Goal: Transaction & Acquisition: Book appointment/travel/reservation

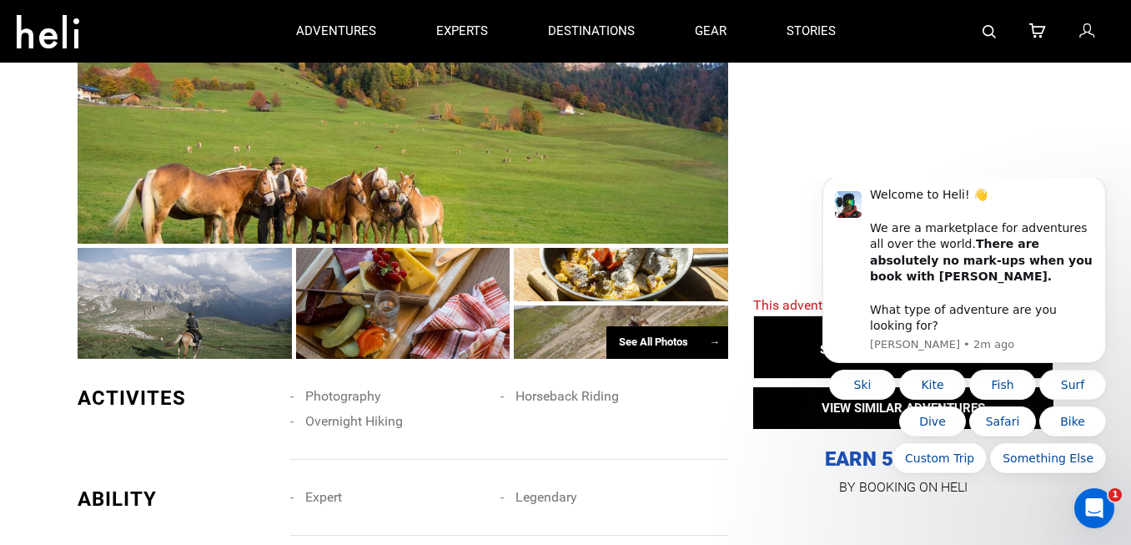
scroll to position [1008, 0]
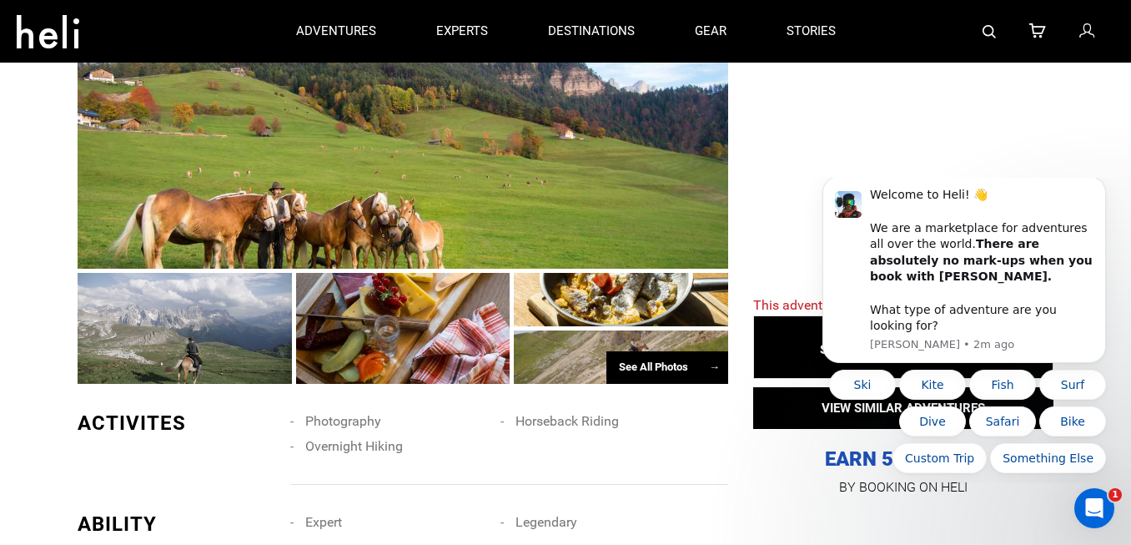
click at [629, 382] on div "See All Photos →" at bounding box center [667, 367] width 122 height 33
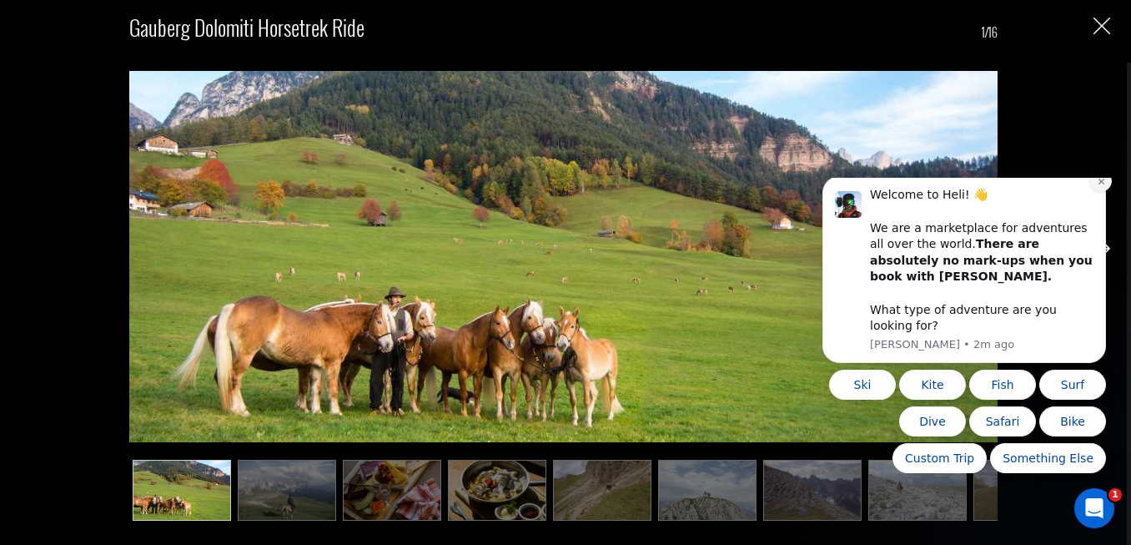
click at [1096, 192] on button "Dismiss notification" at bounding box center [1101, 181] width 22 height 22
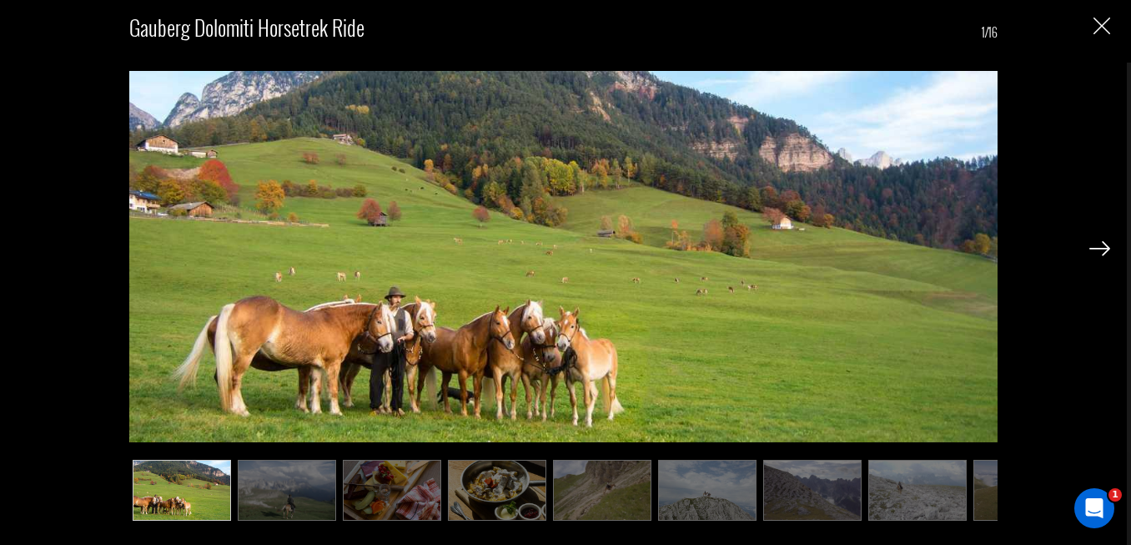
click at [299, 485] on img at bounding box center [287, 490] width 98 height 61
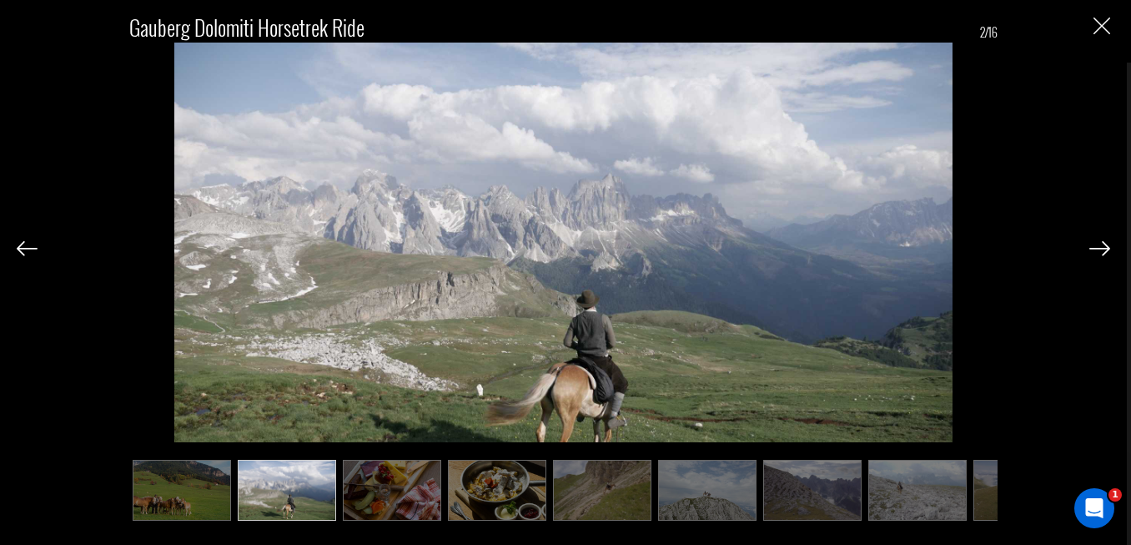
click at [375, 483] on img at bounding box center [392, 490] width 98 height 61
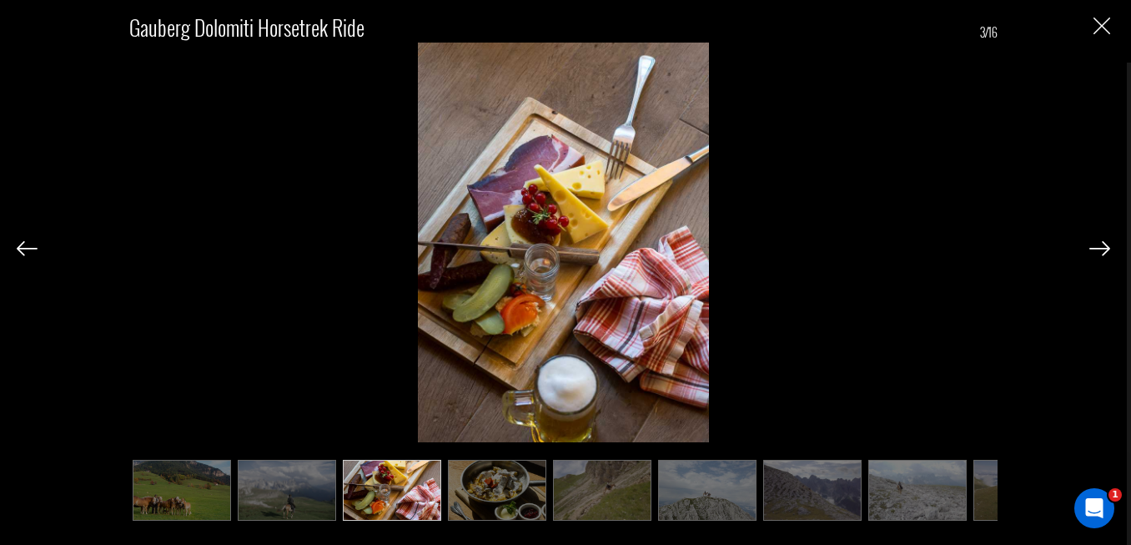
click at [463, 486] on img at bounding box center [497, 490] width 98 height 61
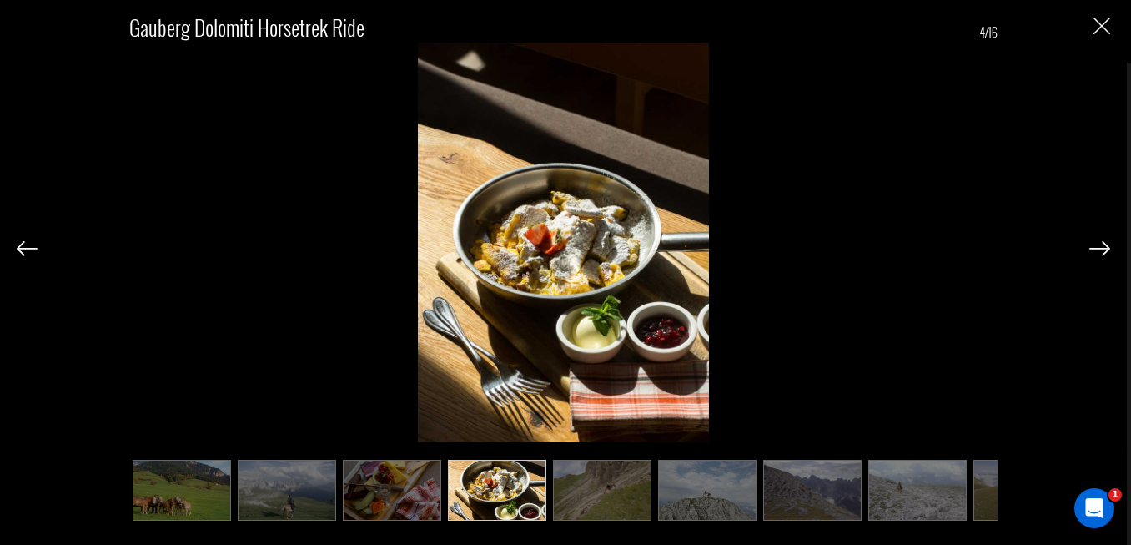
click at [536, 493] on img at bounding box center [497, 490] width 98 height 61
click at [594, 502] on img at bounding box center [602, 490] width 98 height 61
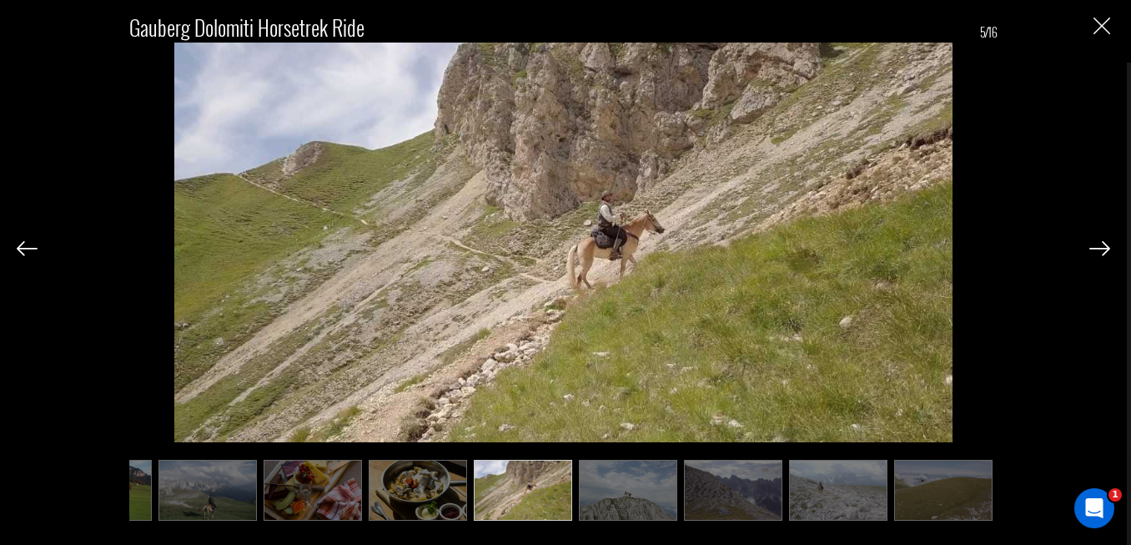
click at [691, 490] on img at bounding box center [733, 490] width 98 height 61
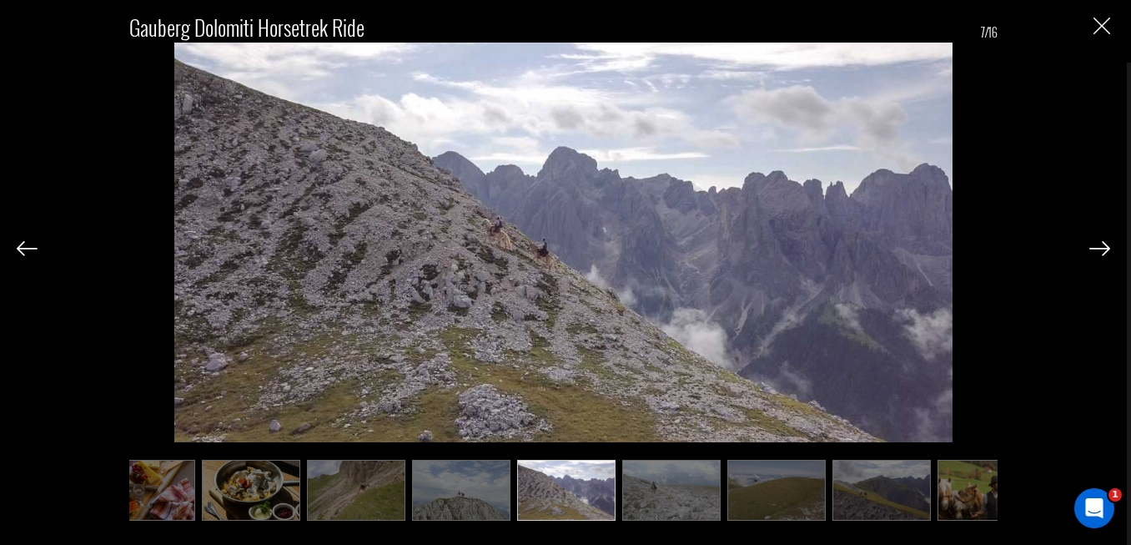
click at [727, 490] on ul at bounding box center [563, 490] width 868 height 61
click at [776, 482] on img at bounding box center [775, 490] width 98 height 61
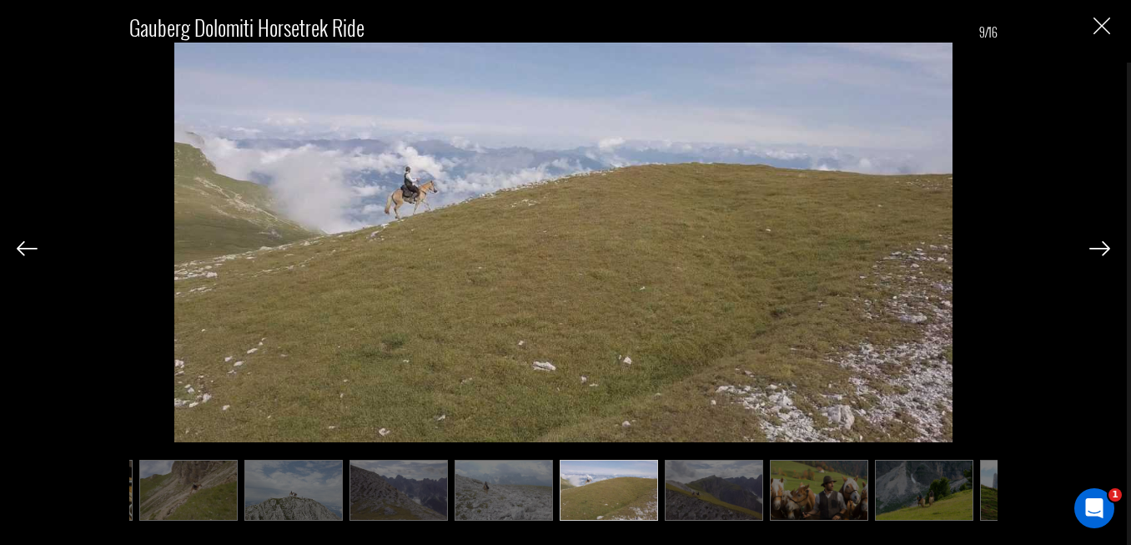
click at [809, 486] on img at bounding box center [819, 490] width 98 height 61
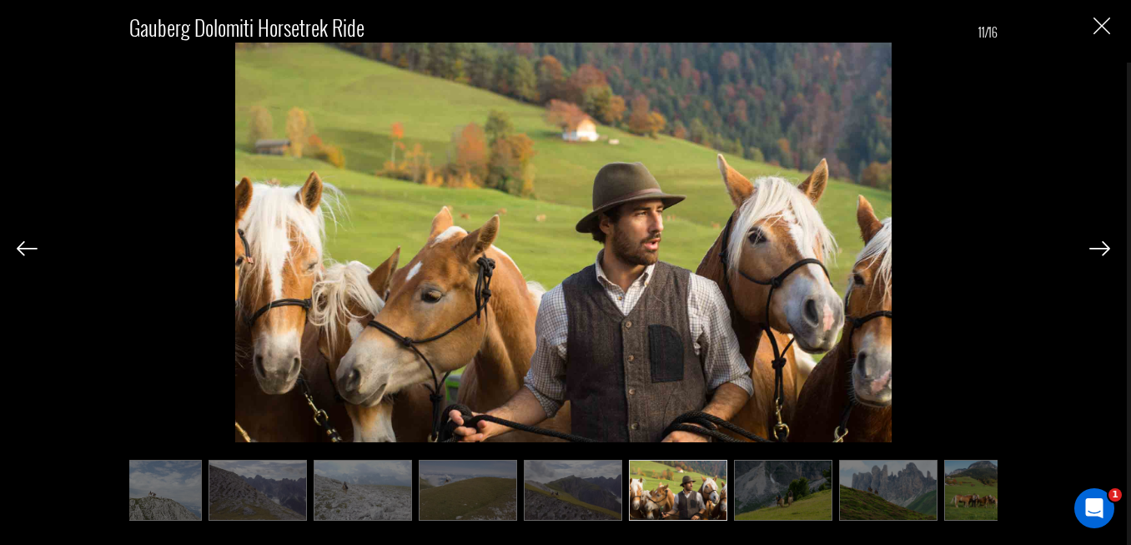
scroll to position [0, 581]
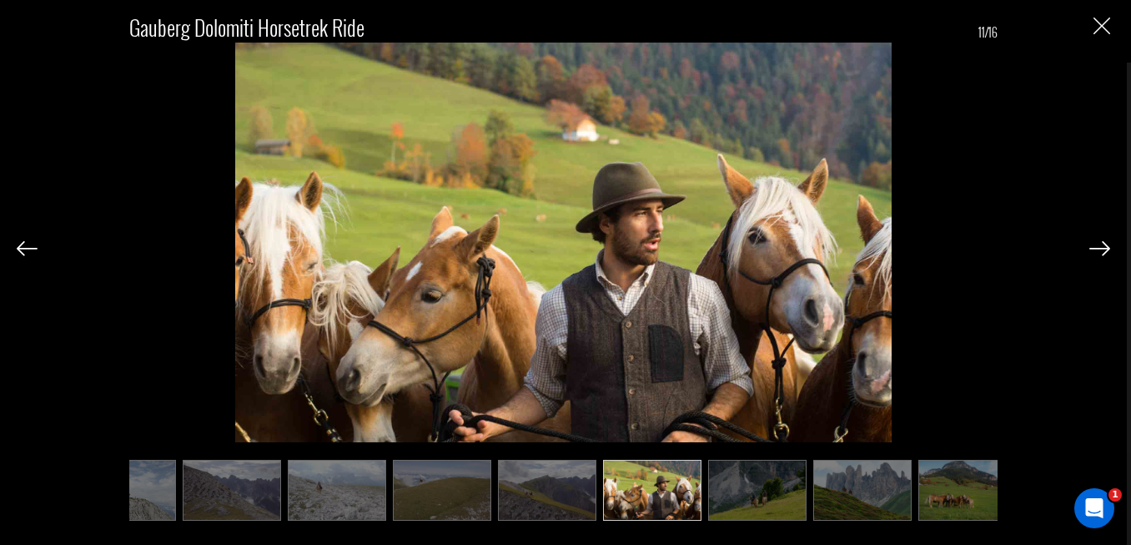
click at [809, 486] on ul at bounding box center [563, 490] width 868 height 61
click at [868, 480] on img at bounding box center [862, 490] width 98 height 61
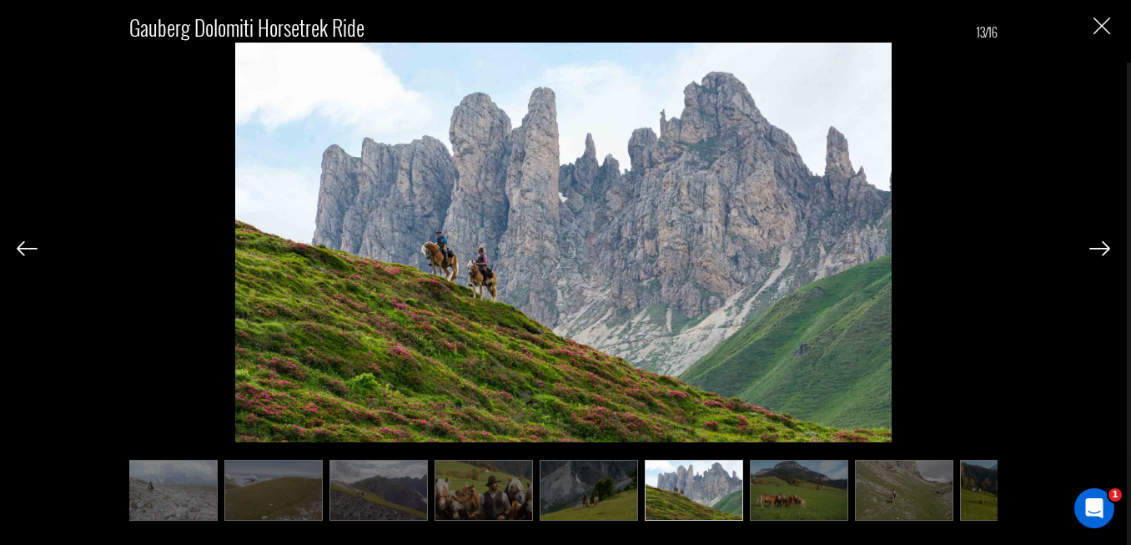
click at [868, 480] on img at bounding box center [904, 490] width 98 height 61
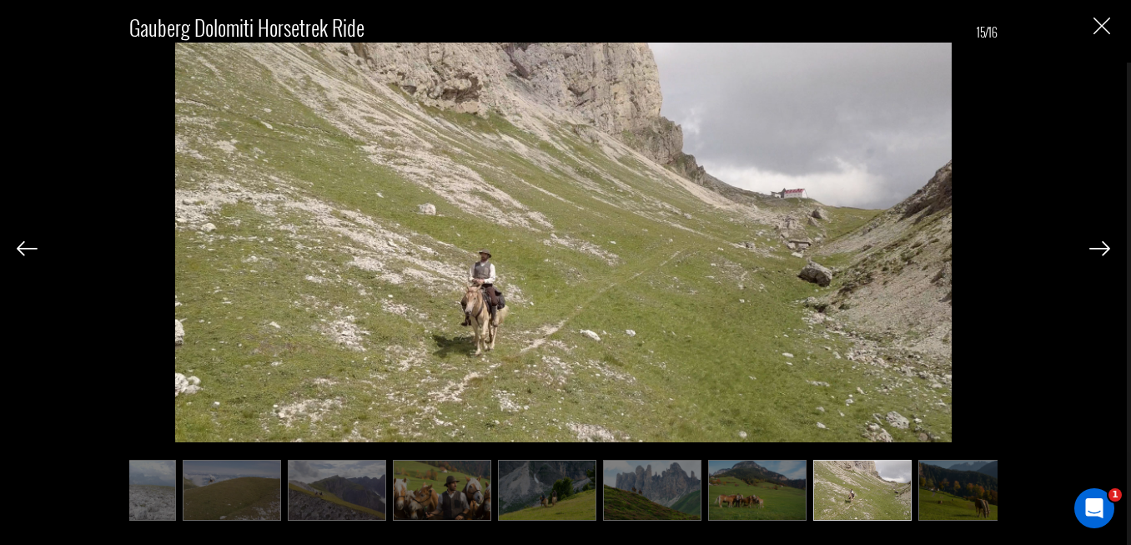
scroll to position [0, 813]
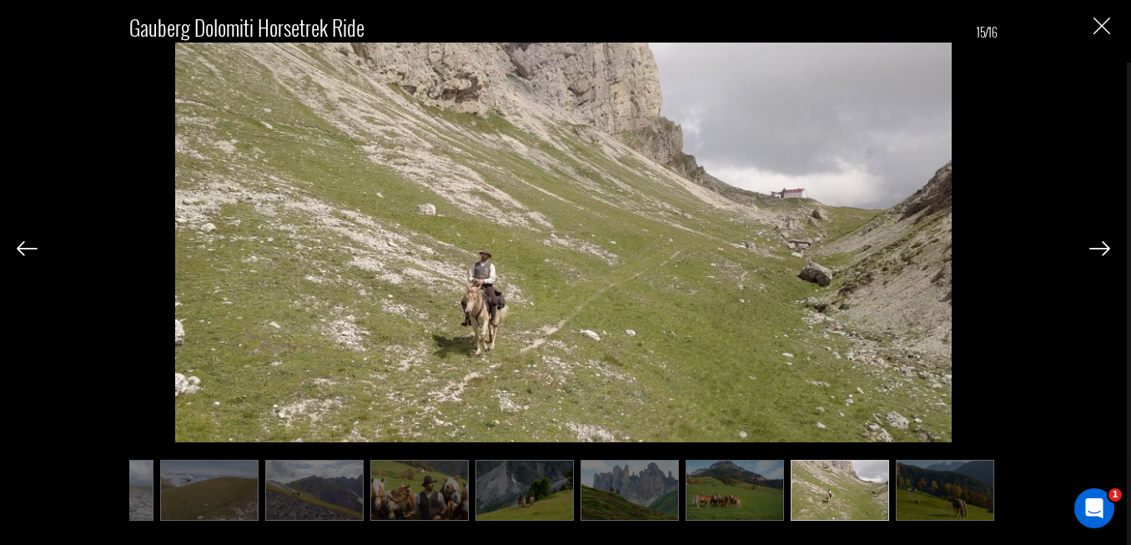
click at [868, 480] on img at bounding box center [840, 490] width 98 height 61
click at [903, 478] on img at bounding box center [945, 490] width 98 height 61
